Goal: Task Accomplishment & Management: Use online tool/utility

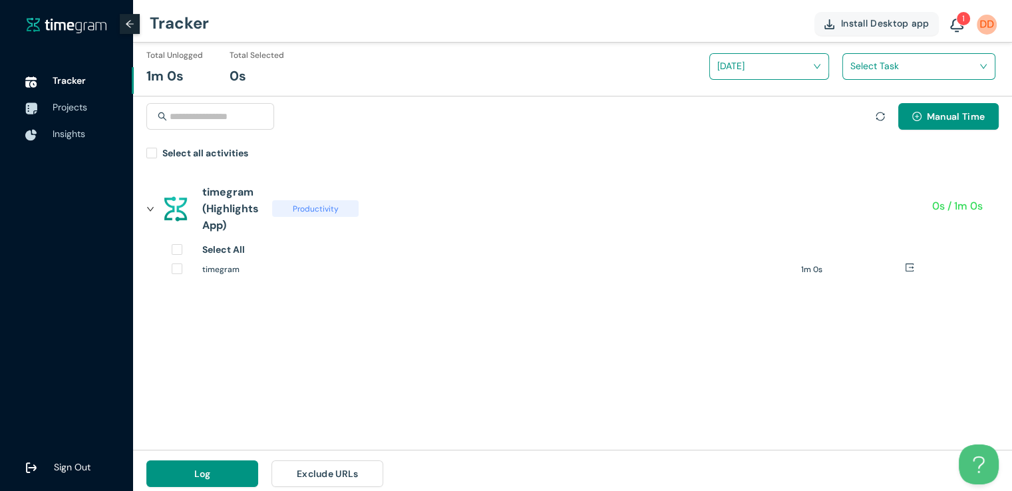
scroll to position [15, 0]
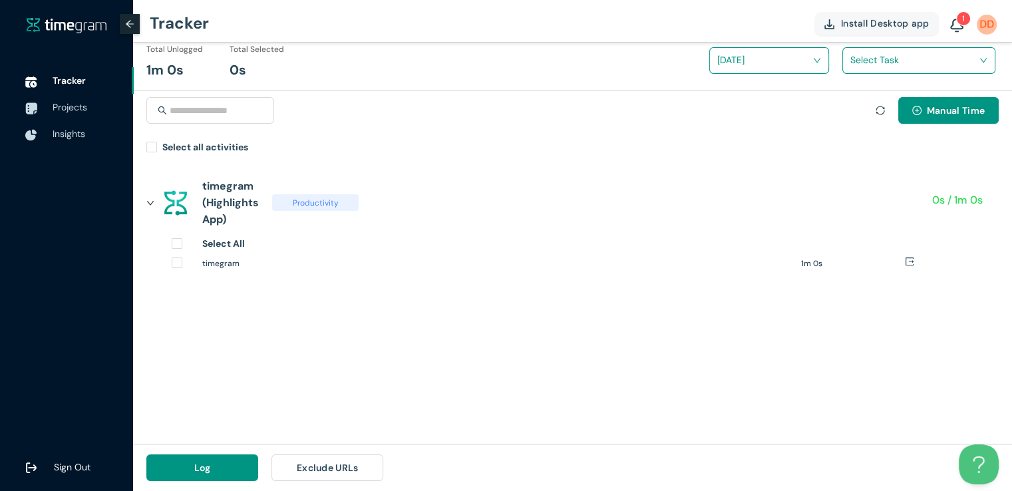
click at [210, 268] on h1 "timegram" at bounding box center [496, 263] width 589 height 13
click at [229, 466] on button "Log" at bounding box center [202, 467] width 112 height 27
click at [240, 469] on button "Log" at bounding box center [202, 467] width 112 height 27
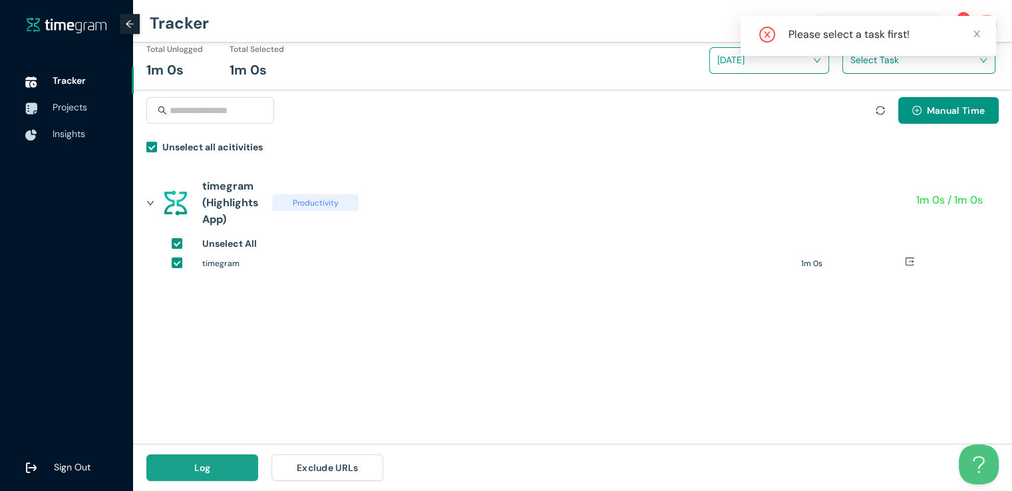
scroll to position [0, 0]
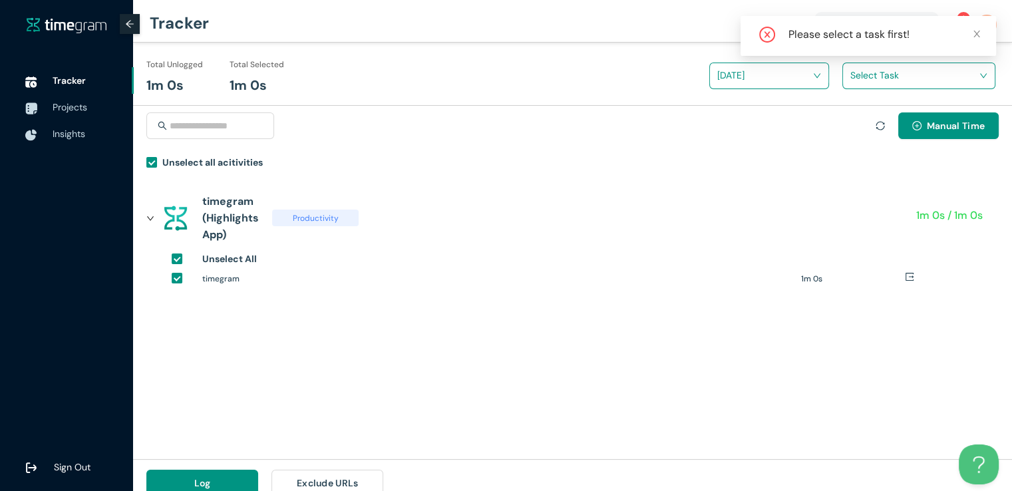
click at [858, 76] on input "search" at bounding box center [914, 75] width 128 height 20
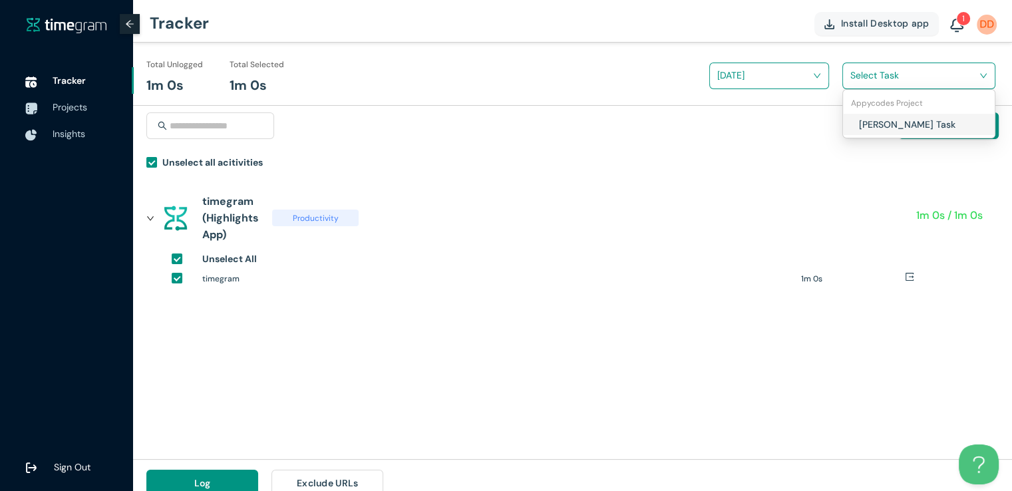
click at [856, 120] on div "[PERSON_NAME] Task" at bounding box center [919, 124] width 152 height 21
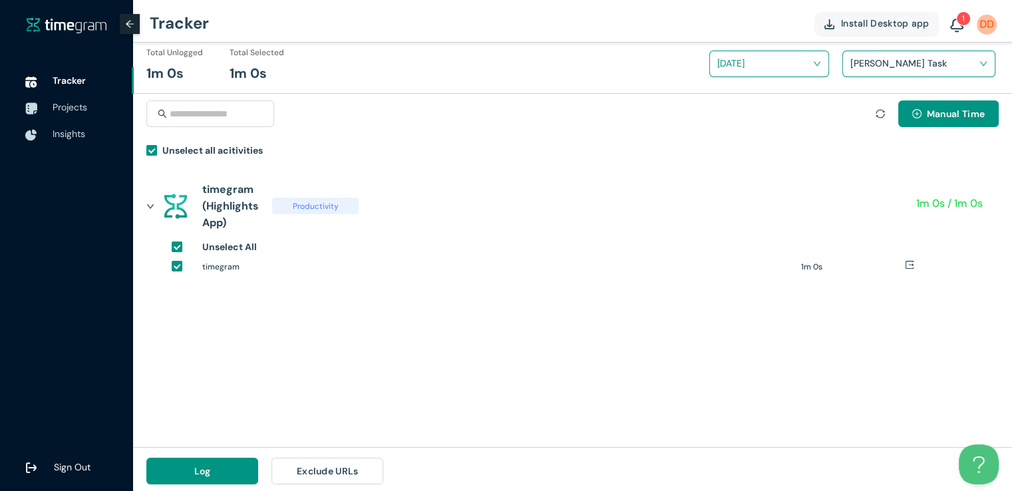
scroll to position [15, 0]
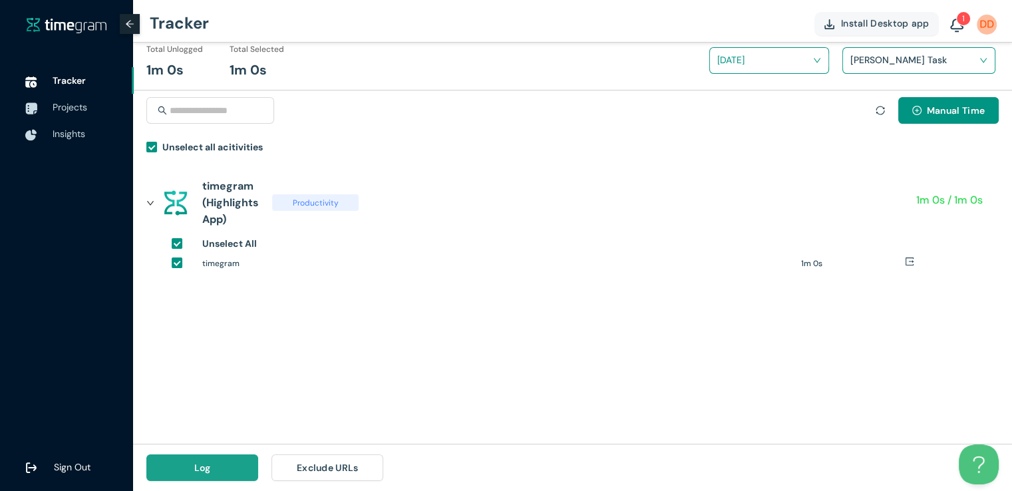
click at [229, 462] on button "Log" at bounding box center [202, 467] width 112 height 27
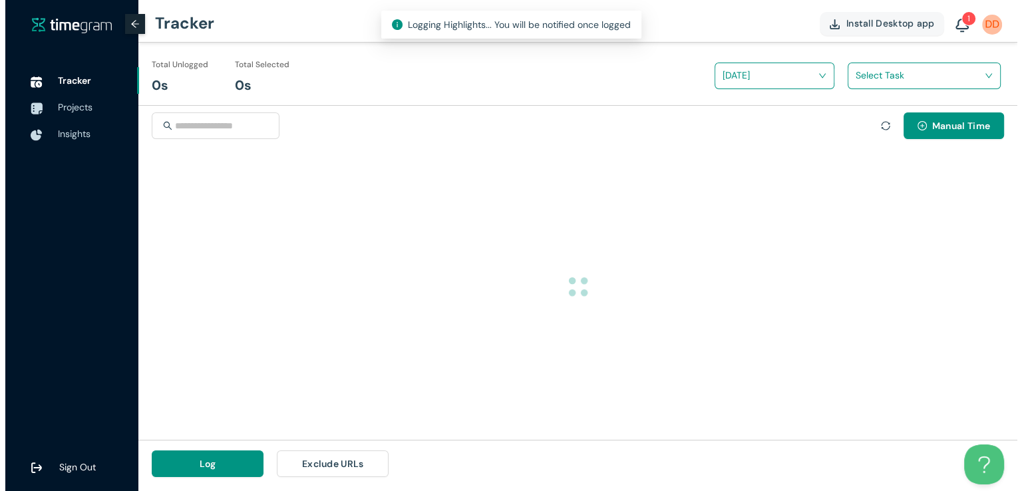
scroll to position [0, 0]
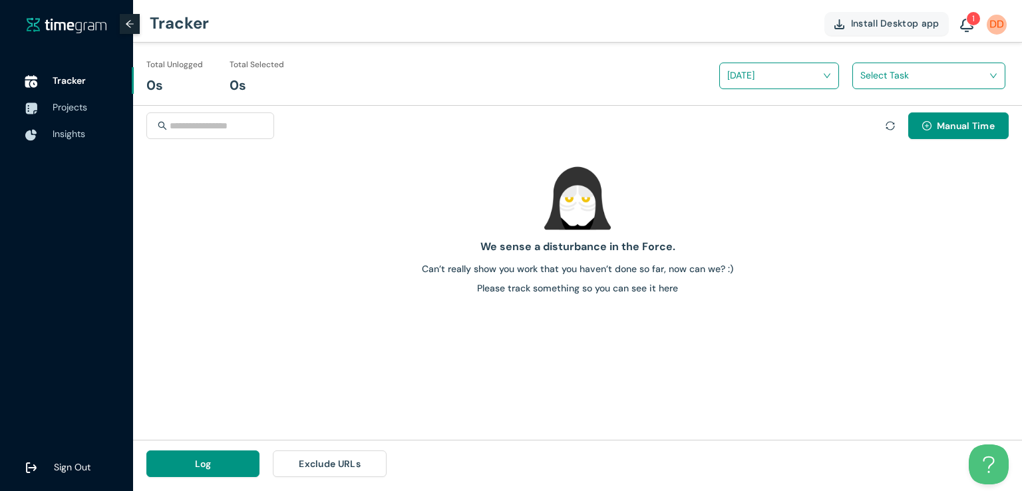
click at [48, 77] on li "Tracker" at bounding box center [67, 80] width 134 height 27
click at [919, 78] on input "search" at bounding box center [924, 75] width 128 height 20
click at [886, 121] on h1 "[PERSON_NAME] Task" at bounding box center [947, 124] width 156 height 15
click at [740, 70] on input "search" at bounding box center [774, 75] width 94 height 20
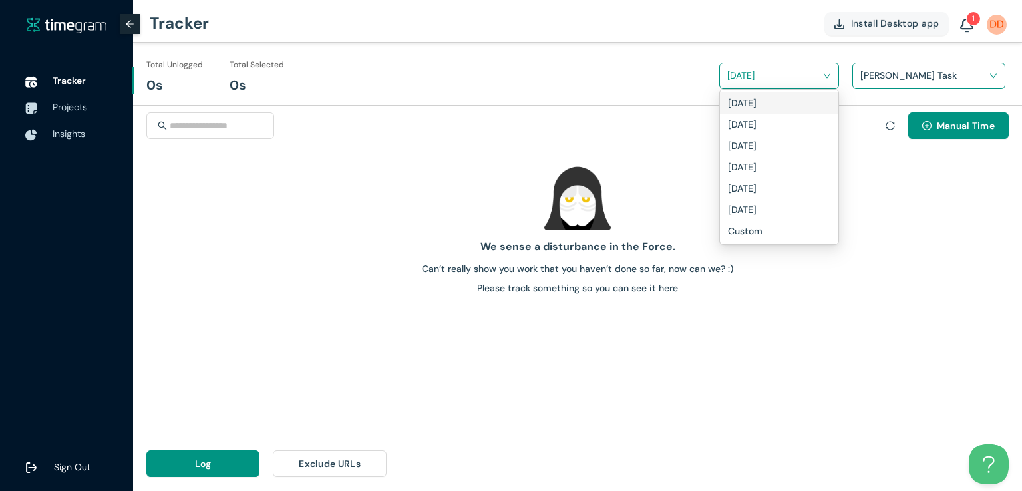
click at [745, 101] on h1 "[DATE]" at bounding box center [742, 103] width 29 height 15
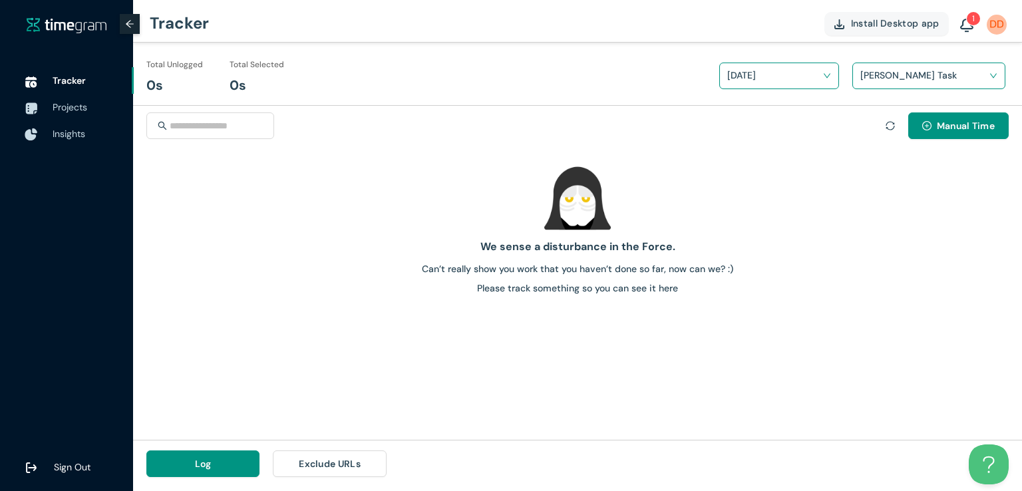
click at [77, 135] on span "Insights" at bounding box center [69, 134] width 33 height 12
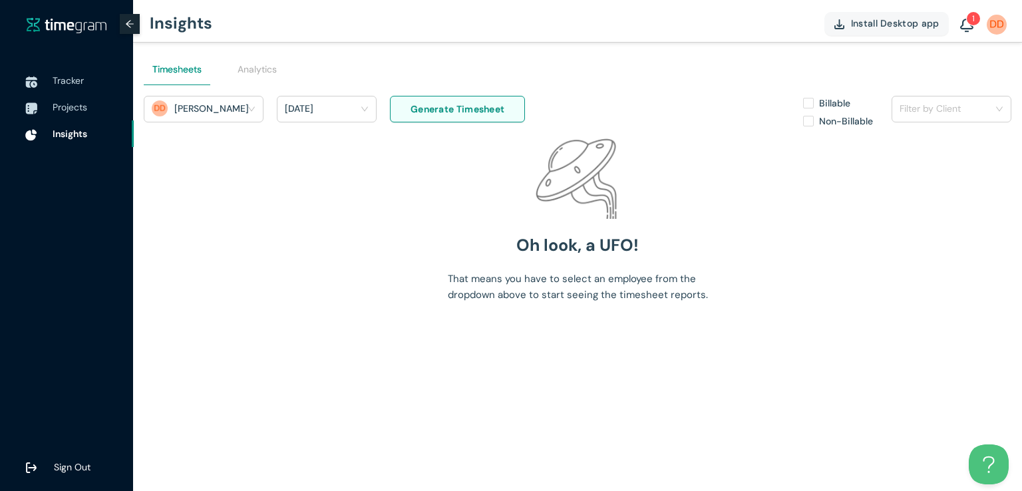
click at [349, 112] on div "[DATE]" at bounding box center [321, 108] width 72 height 20
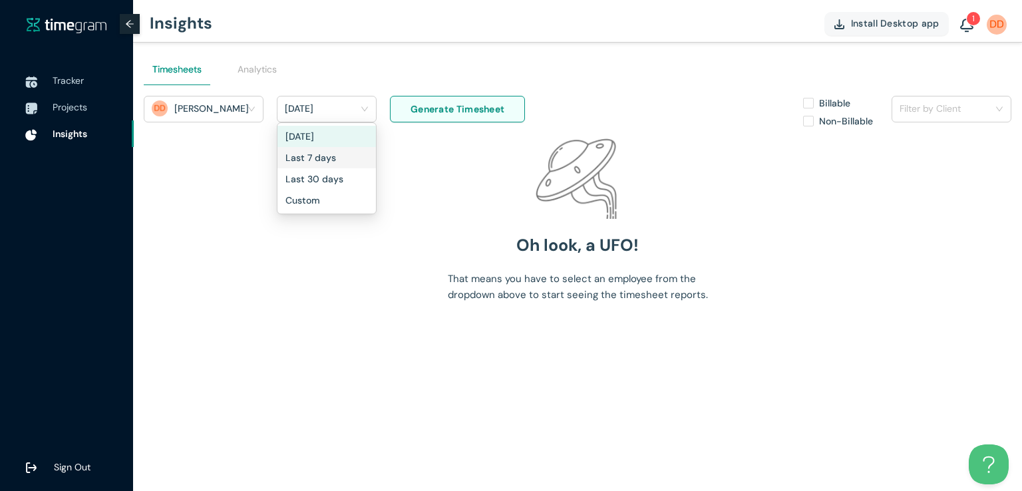
click at [341, 160] on div "Last 7 days" at bounding box center [326, 157] width 82 height 15
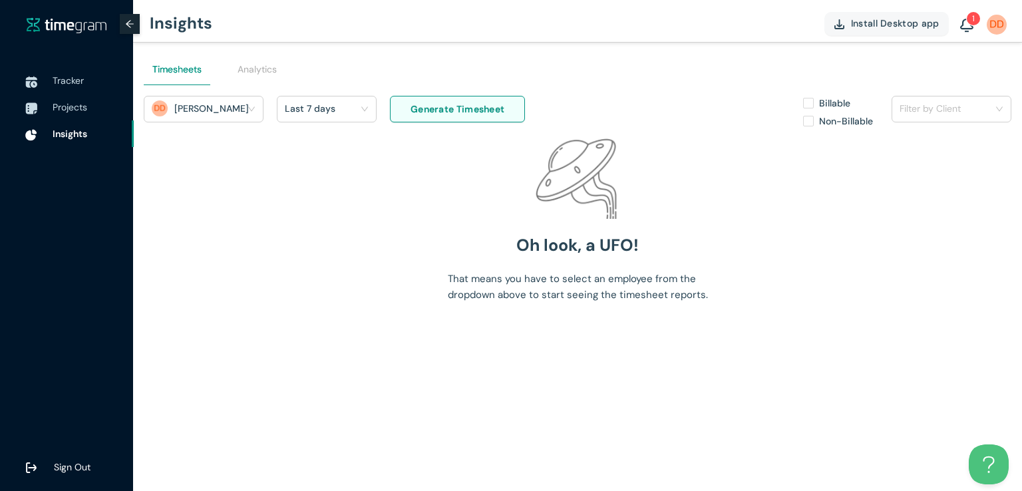
click at [462, 115] on span "Generate Timesheet" at bounding box center [457, 109] width 94 height 15
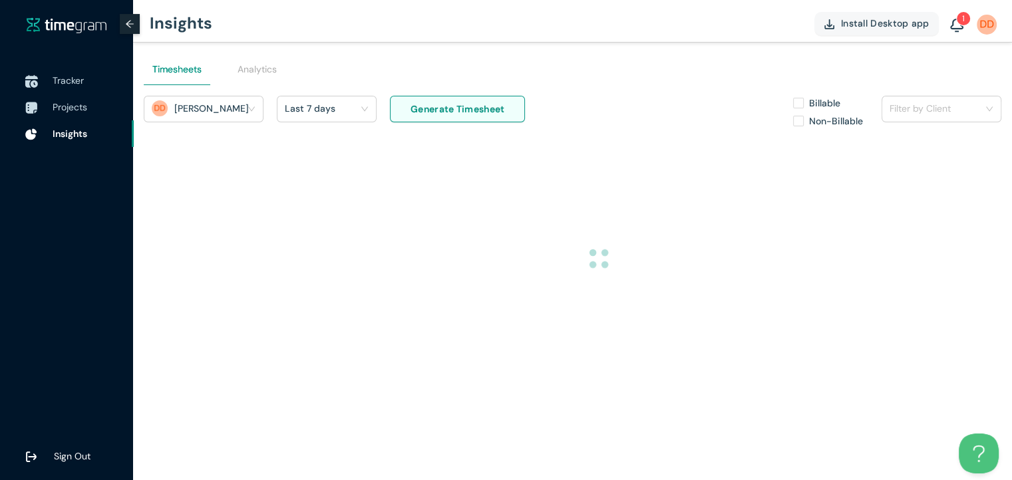
click at [69, 75] on span "Tracker" at bounding box center [68, 81] width 31 height 12
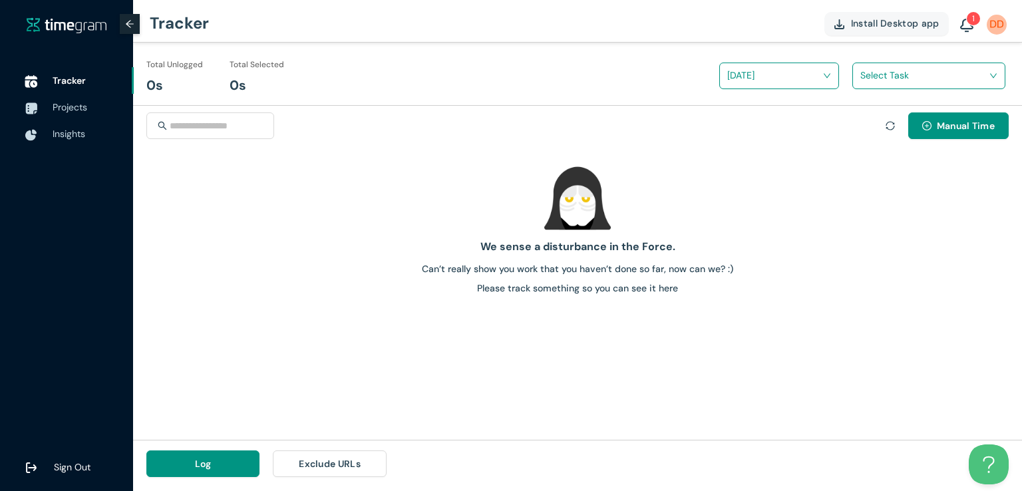
click at [82, 84] on span "Tracker" at bounding box center [69, 81] width 33 height 12
